Goal: Task Accomplishment & Management: Manage account settings

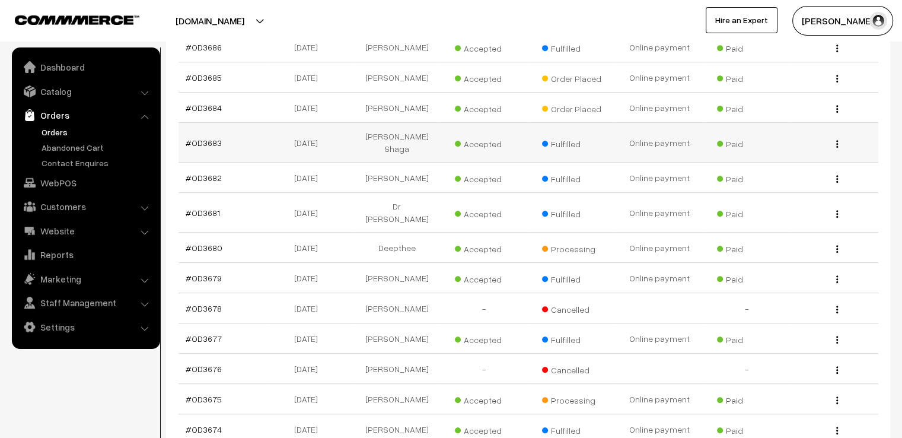
scroll to position [296, 0]
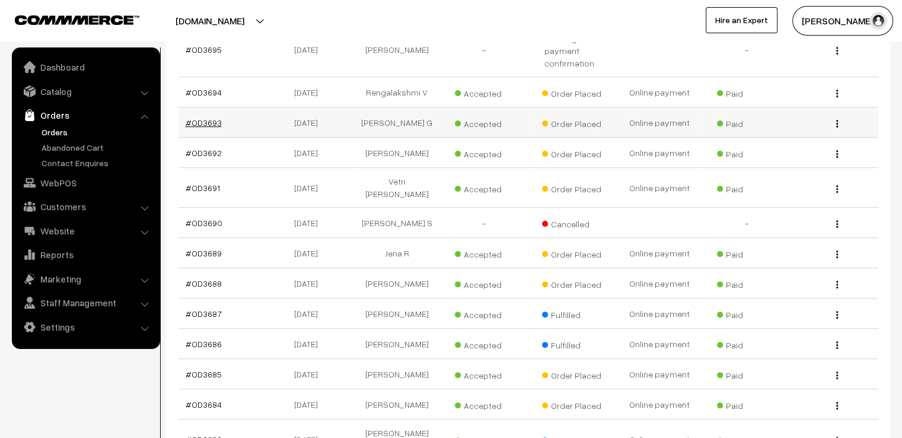
click at [204, 117] on link "#OD3693" at bounding box center [204, 122] width 36 height 10
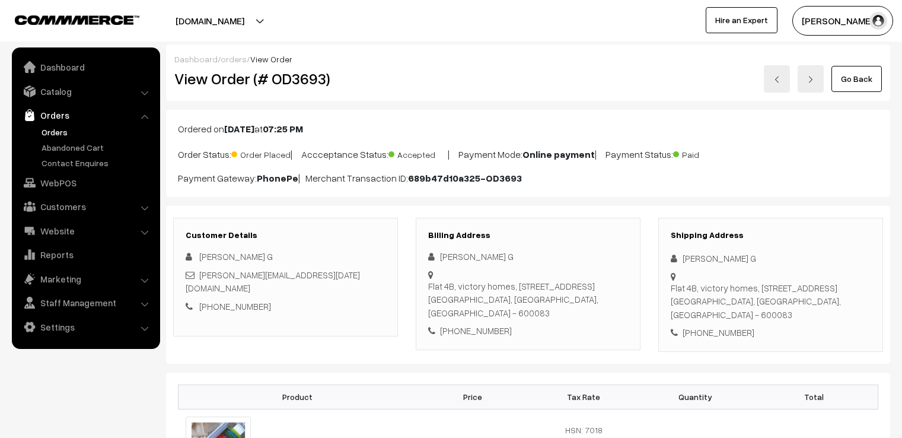
scroll to position [296, 0]
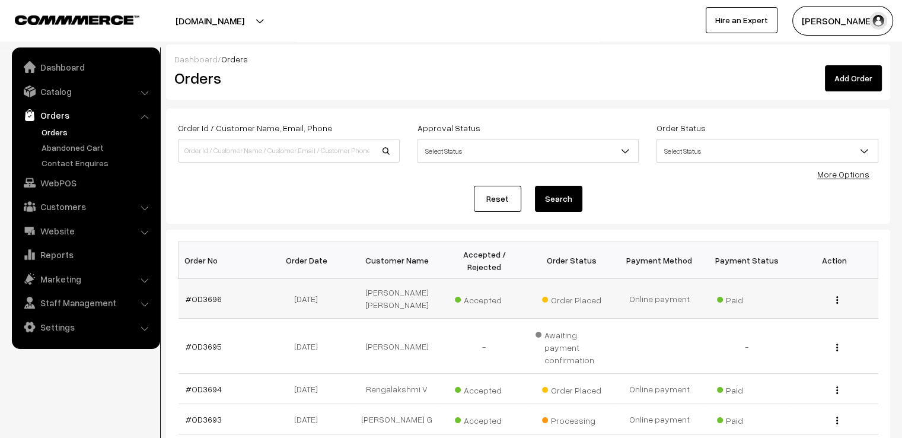
click at [837, 296] on img "button" at bounding box center [837, 300] width 2 height 8
click at [817, 304] on link "View" at bounding box center [784, 317] width 101 height 26
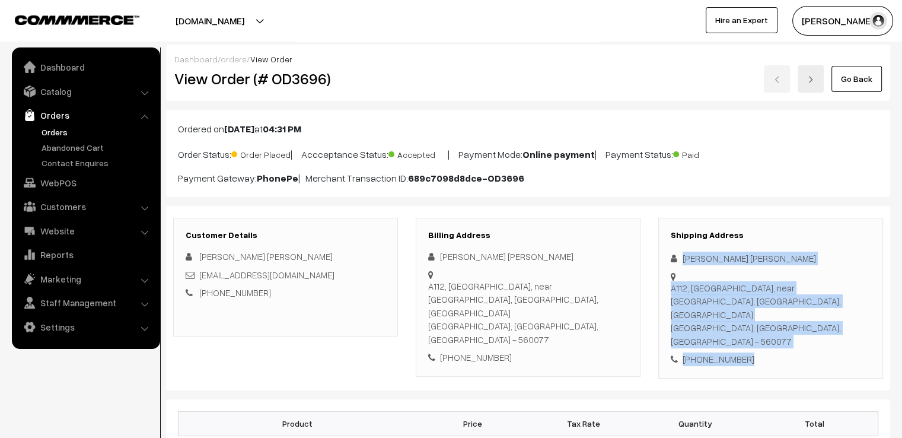
drag, startPoint x: 681, startPoint y: 250, endPoint x: 817, endPoint y: 332, distance: 158.8
click at [817, 332] on div "Shipping Address Anjana Jinesh A112, Aaptha Landmark, near Royal palm grove, Ch…" at bounding box center [770, 298] width 225 height 161
copy div "Anjana Jinesh A112, Aaptha Landmark, near Royal palm grove, Chikkagubbi, Kothan…"
